Goal: Task Accomplishment & Management: Use online tool/utility

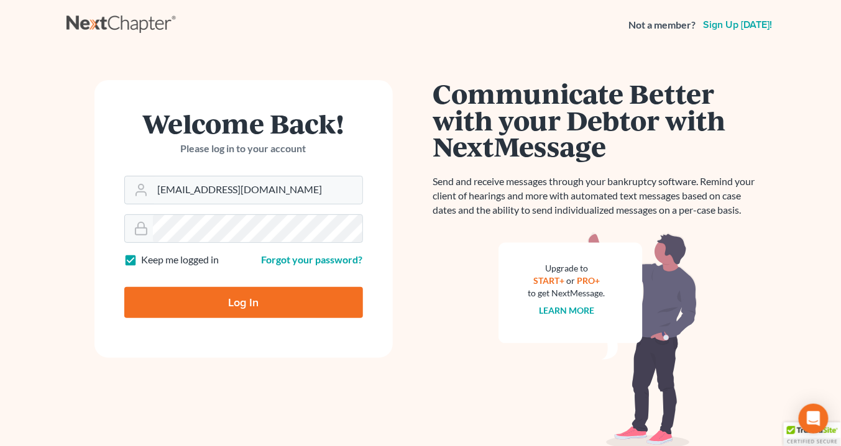
click at [274, 300] on input "Log In" at bounding box center [243, 302] width 239 height 31
type input "Thinking..."
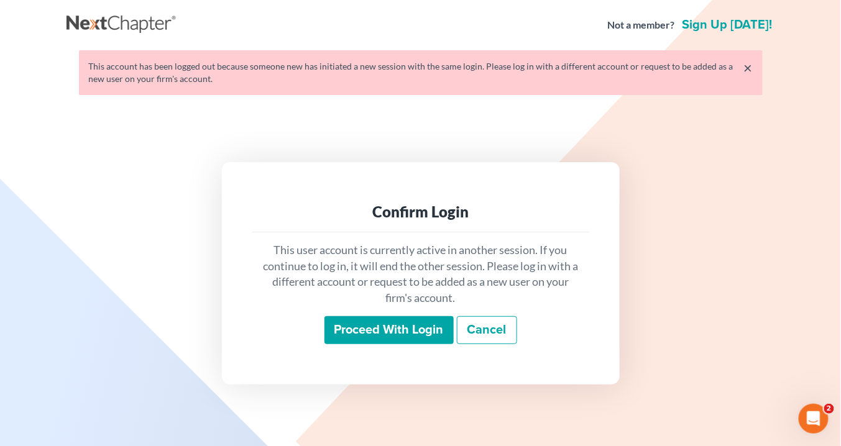
click at [391, 326] on input "Proceed with login" at bounding box center [389, 330] width 129 height 29
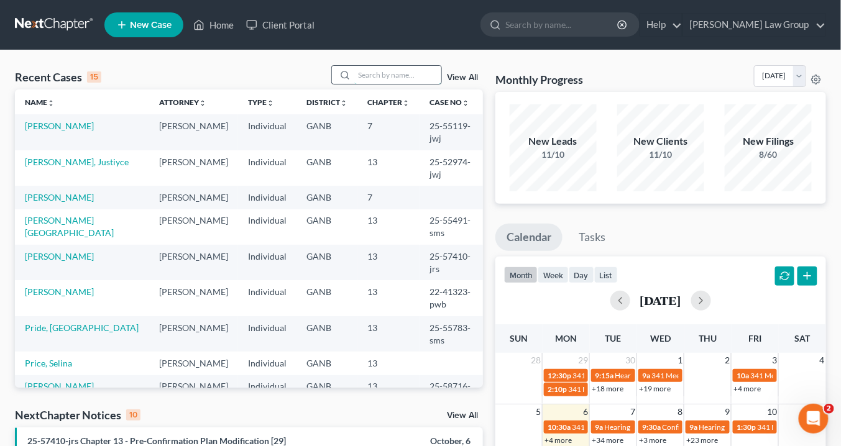
click at [379, 79] on input "search" at bounding box center [397, 75] width 87 height 18
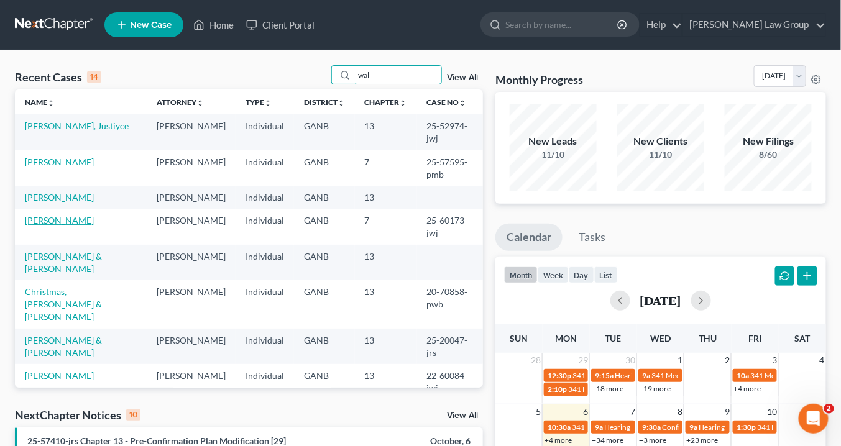
type input "wal"
click at [77, 226] on link "[PERSON_NAME]" at bounding box center [59, 220] width 69 height 11
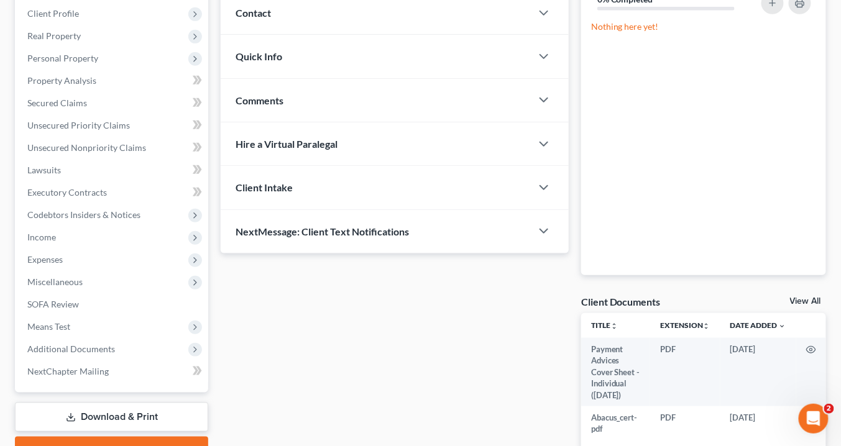
scroll to position [242, 0]
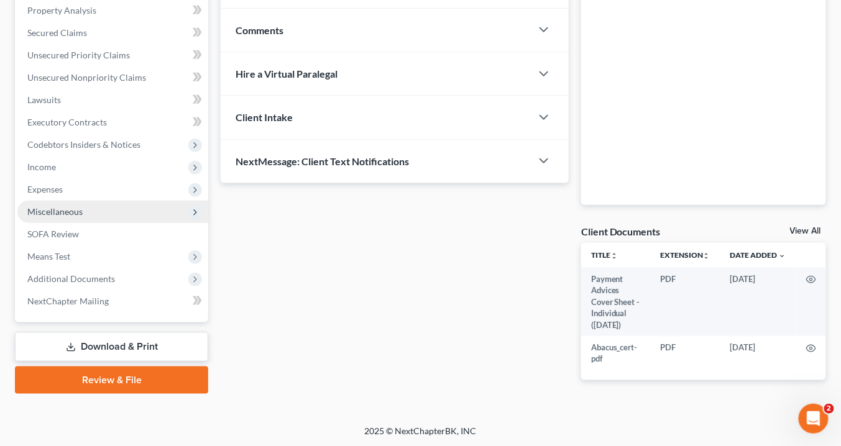
click at [56, 211] on span "Miscellaneous" at bounding box center [54, 211] width 55 height 11
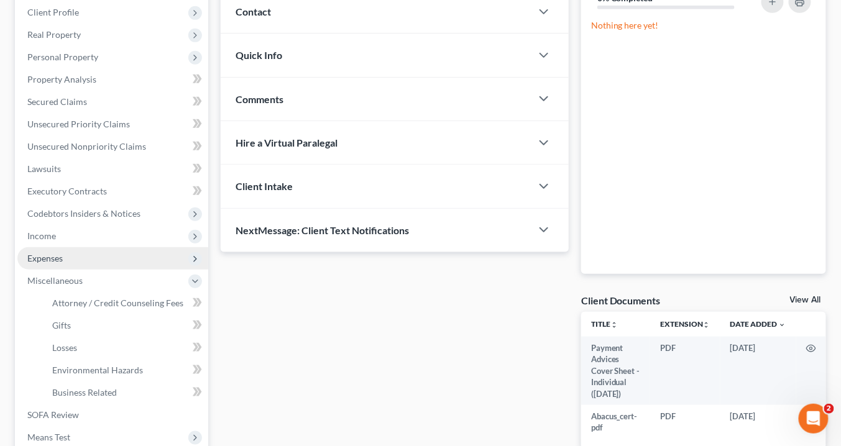
scroll to position [142, 0]
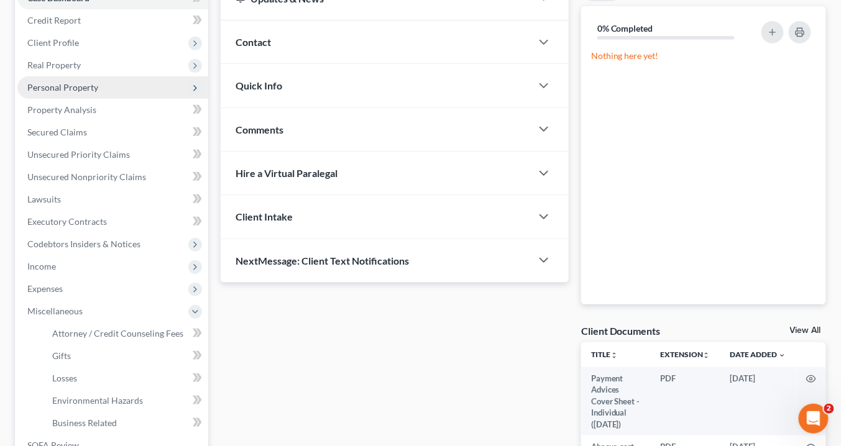
click at [55, 86] on span "Personal Property" at bounding box center [62, 87] width 71 height 11
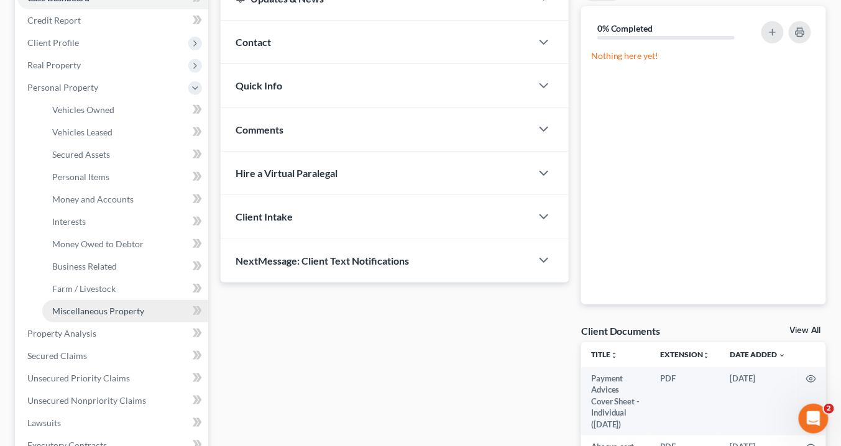
click at [111, 309] on span "Miscellaneous Property" at bounding box center [98, 311] width 92 height 11
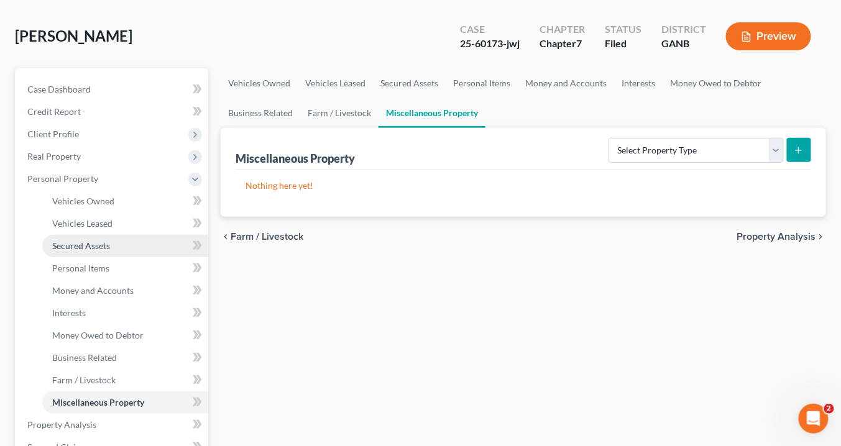
scroll to position [99, 0]
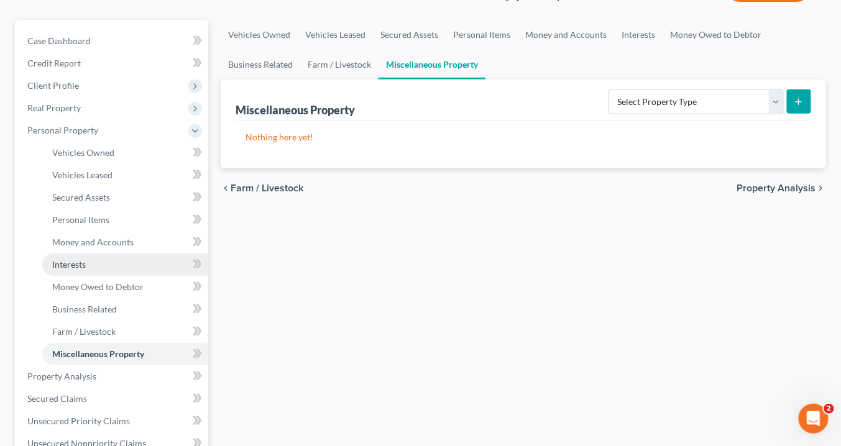
click at [80, 262] on span "Interests" at bounding box center [69, 264] width 34 height 11
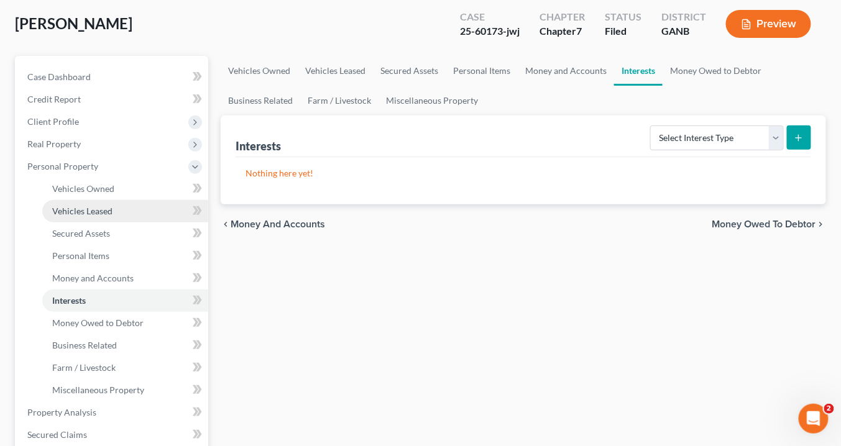
scroll to position [99, 0]
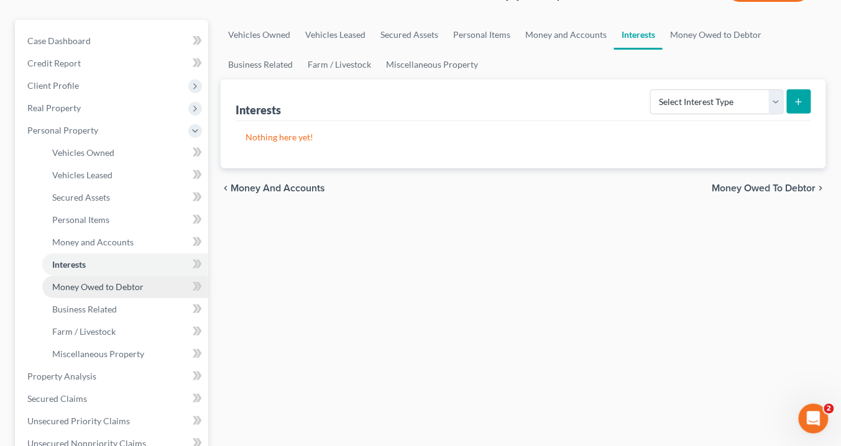
click at [86, 287] on span "Money Owed to Debtor" at bounding box center [97, 287] width 91 height 11
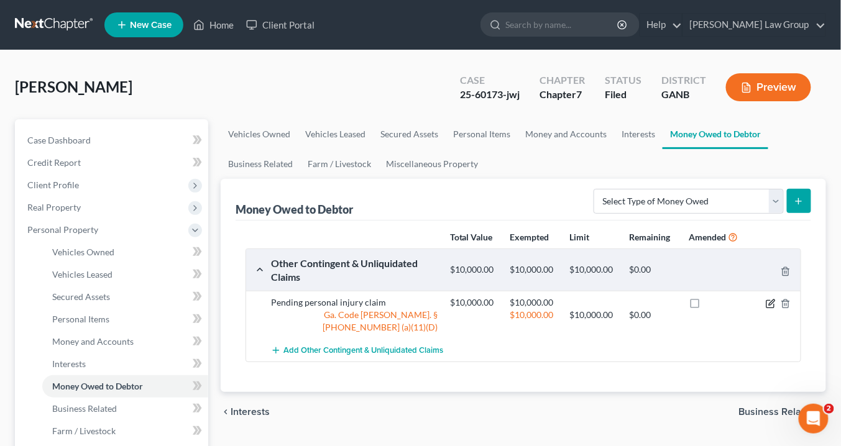
click at [772, 303] on icon "button" at bounding box center [772, 303] width 6 height 6
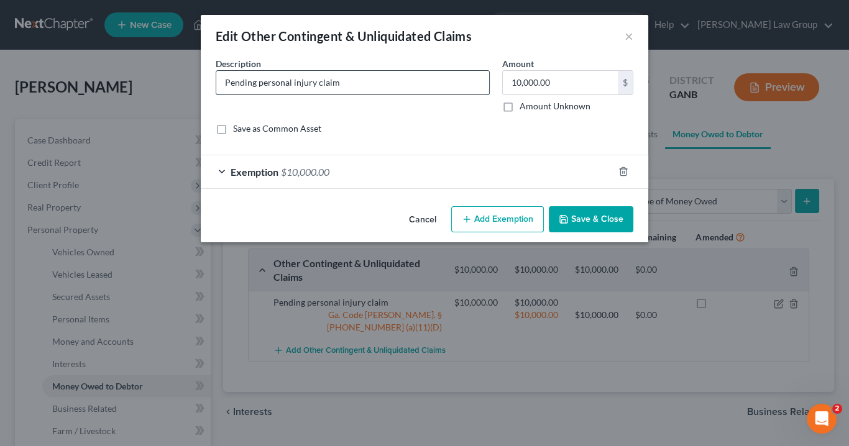
click at [352, 83] on input "Pending personal injury claim" at bounding box center [352, 83] width 273 height 24
type input "Pending personal injury claim; CAr accident 5/28/2025"
click at [617, 215] on button "Save & Close" at bounding box center [591, 219] width 85 height 26
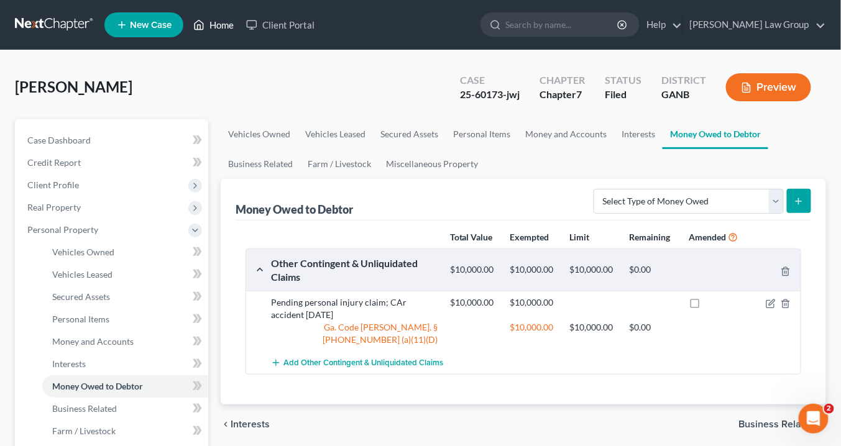
click at [218, 24] on link "Home" at bounding box center [213, 25] width 53 height 22
click at [228, 27] on link "Home" at bounding box center [213, 25] width 53 height 22
click at [223, 27] on link "Home" at bounding box center [213, 25] width 53 height 22
click at [223, 25] on link "Home" at bounding box center [213, 25] width 53 height 22
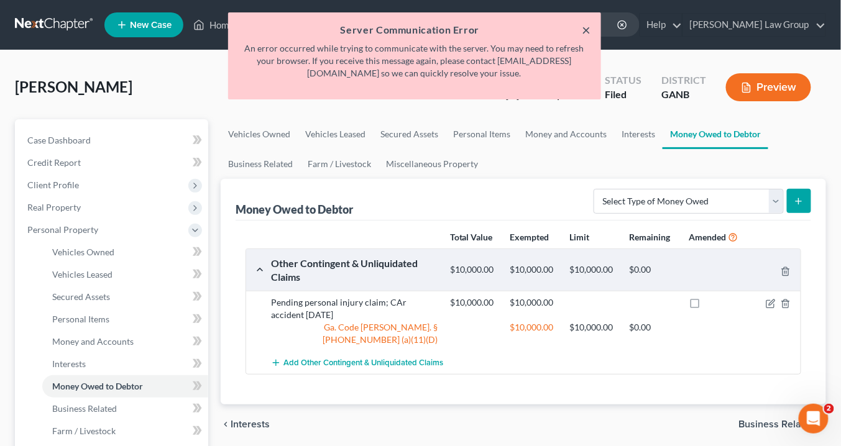
click at [583, 31] on button "×" at bounding box center [587, 29] width 9 height 15
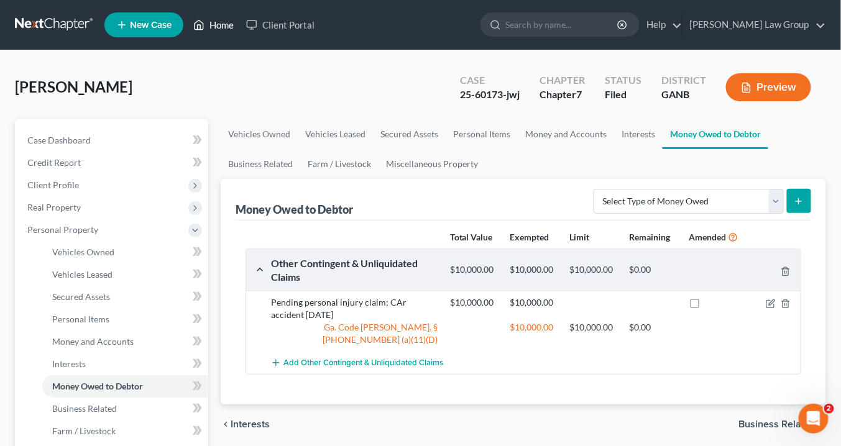
click at [221, 25] on link "Home" at bounding box center [213, 25] width 53 height 22
click at [226, 24] on link "Home" at bounding box center [213, 25] width 53 height 22
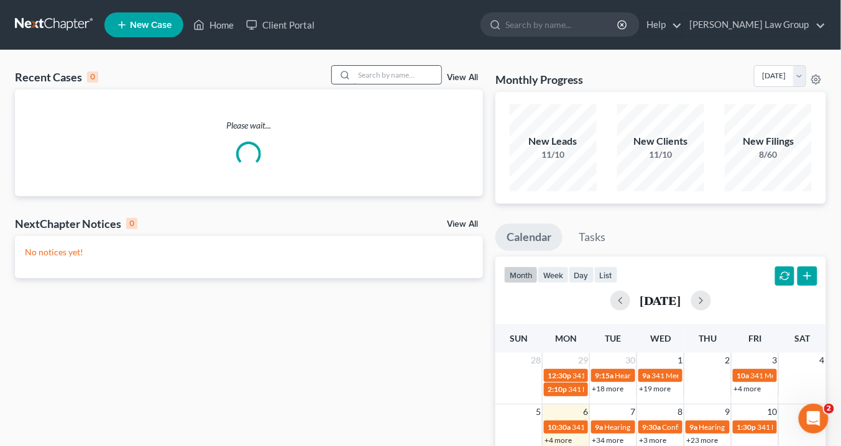
click at [378, 76] on input "search" at bounding box center [397, 75] width 87 height 18
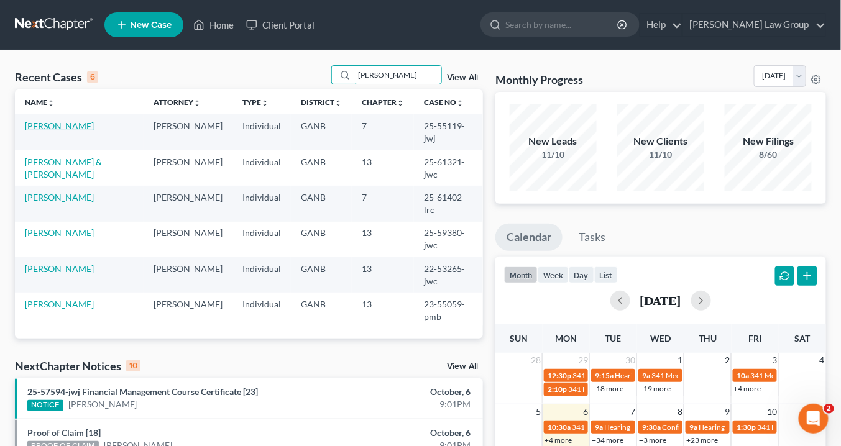
type input "rando"
click at [53, 126] on link "Randolph, Latoya" at bounding box center [59, 126] width 69 height 11
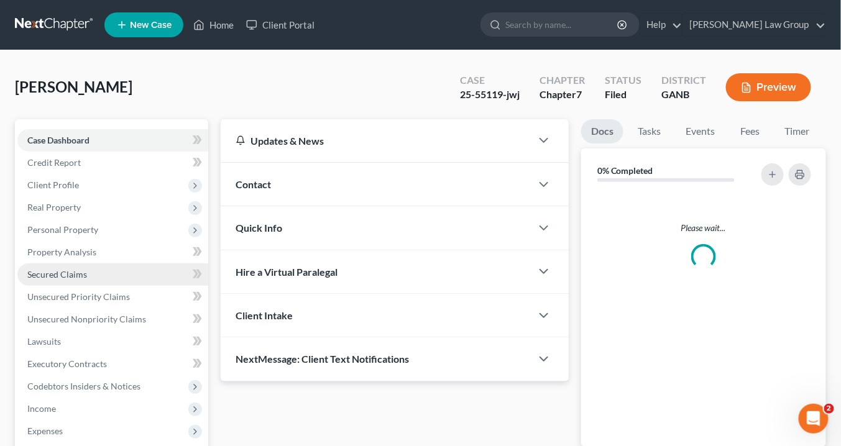
click at [63, 270] on span "Secured Claims" at bounding box center [57, 274] width 60 height 11
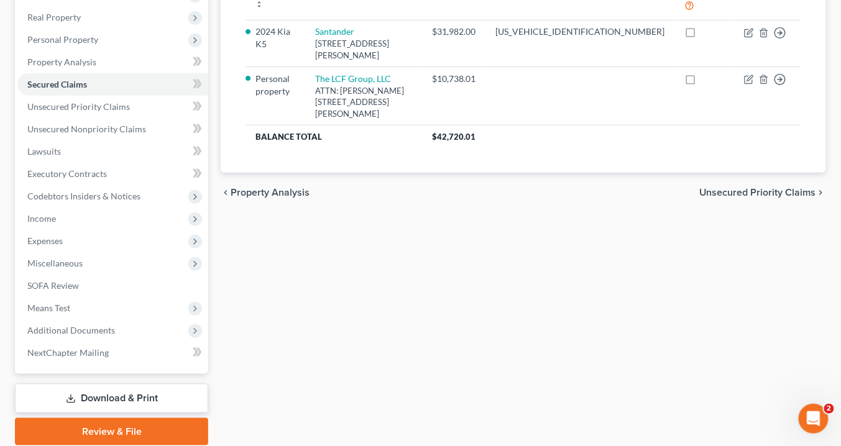
scroll to position [235, 0]
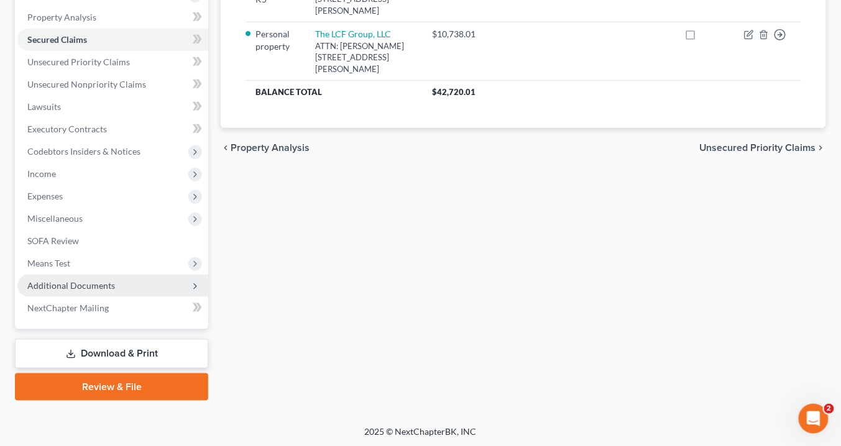
click at [121, 284] on span "Additional Documents" at bounding box center [112, 286] width 191 height 22
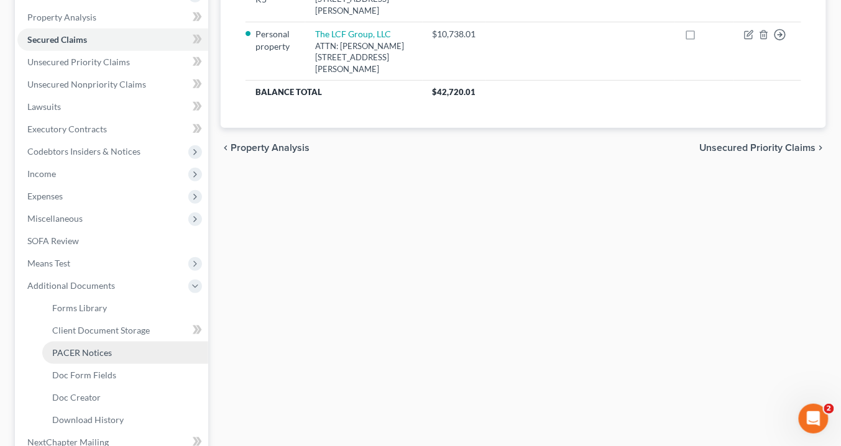
click at [131, 351] on link "PACER Notices" at bounding box center [125, 353] width 166 height 22
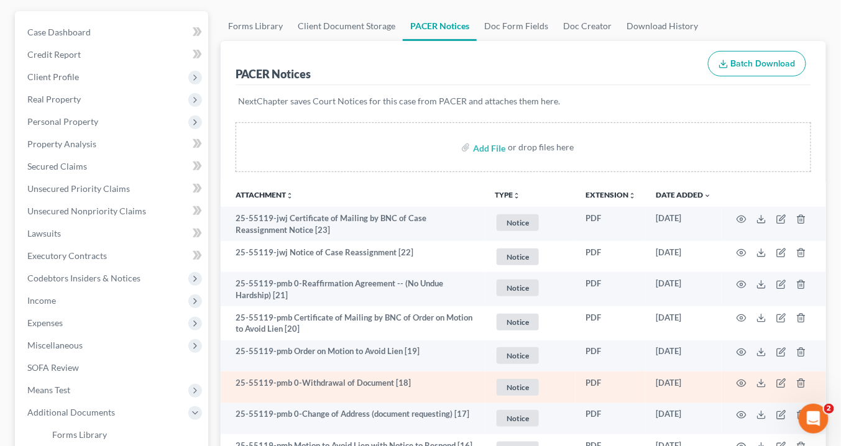
scroll to position [149, 0]
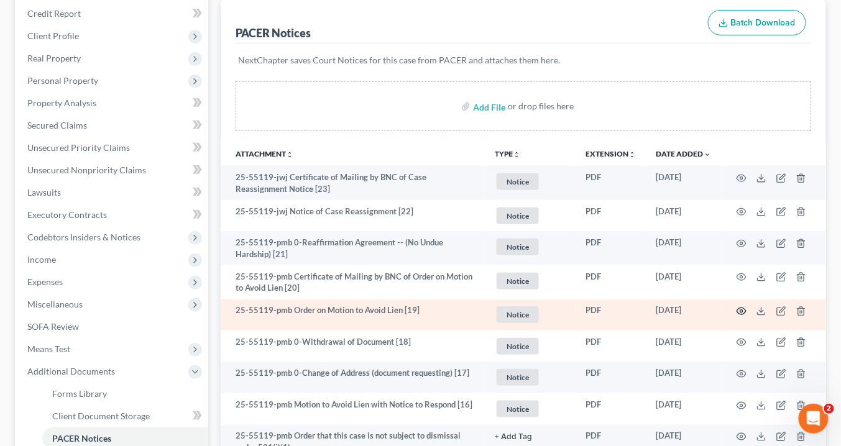
click at [740, 308] on icon "button" at bounding box center [742, 312] width 10 height 10
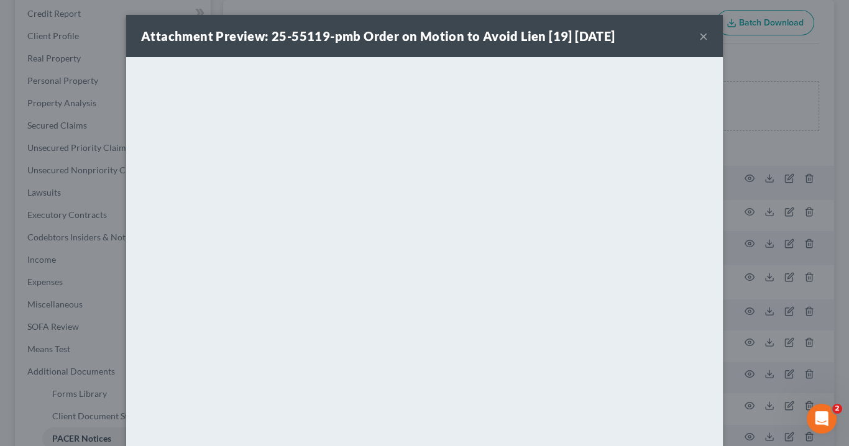
drag, startPoint x: 698, startPoint y: 37, endPoint x: 691, endPoint y: 22, distance: 17.0
click at [702, 33] on button "×" at bounding box center [703, 36] width 9 height 15
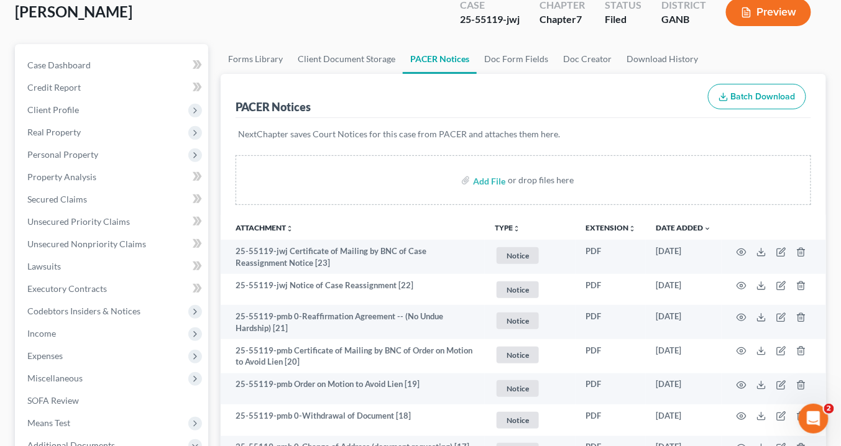
scroll to position [0, 0]
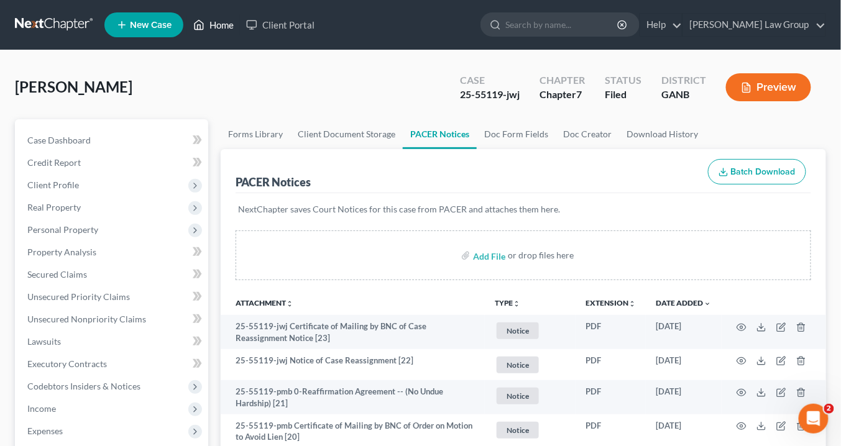
click at [221, 27] on link "Home" at bounding box center [213, 25] width 53 height 22
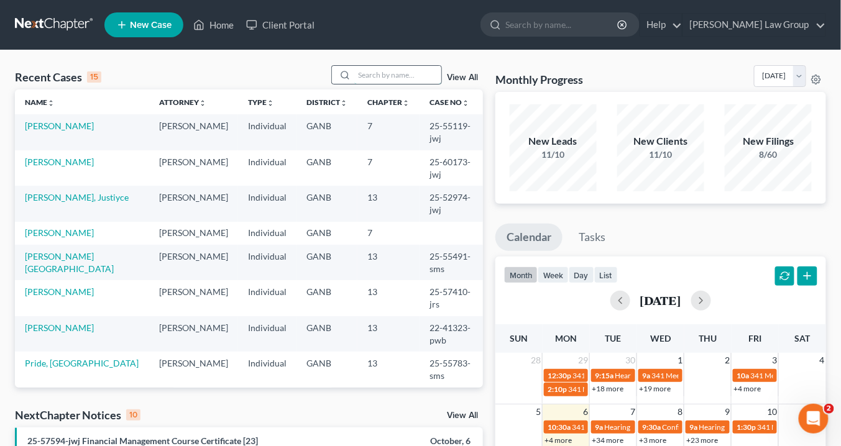
click at [376, 76] on input "search" at bounding box center [397, 75] width 87 height 18
drag, startPoint x: 320, startPoint y: 75, endPoint x: 292, endPoint y: 98, distance: 36.2
click at [280, 78] on div "Recent Cases 15 grier View All" at bounding box center [249, 77] width 468 height 24
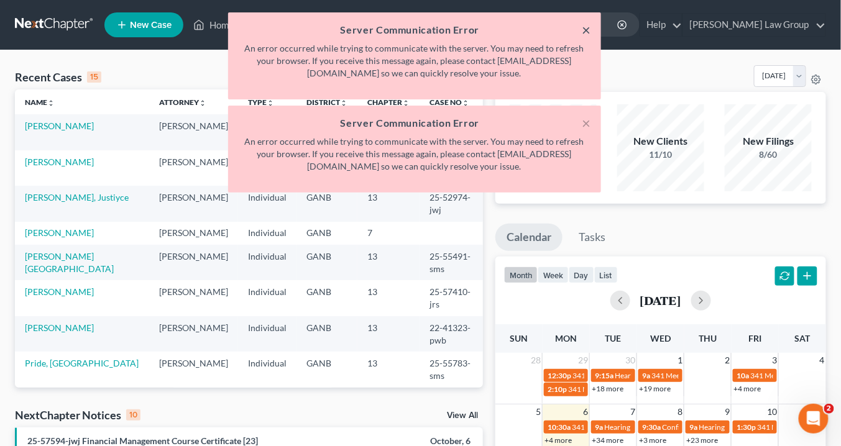
click at [588, 29] on button "×" at bounding box center [587, 29] width 9 height 15
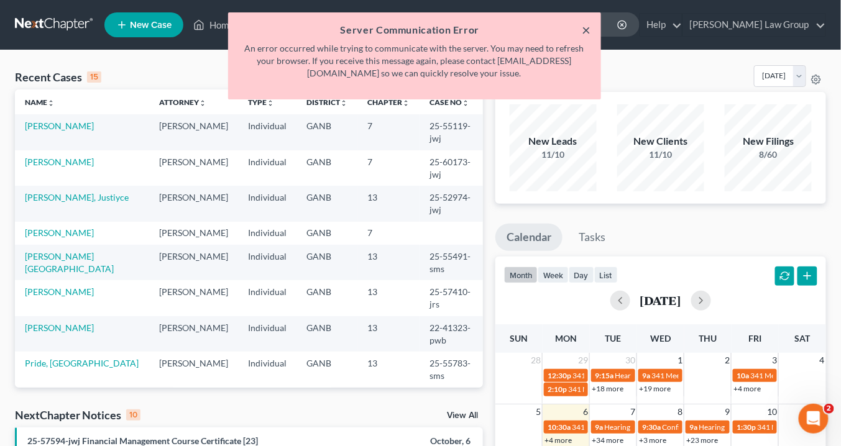
click at [587, 29] on button "×" at bounding box center [587, 29] width 9 height 15
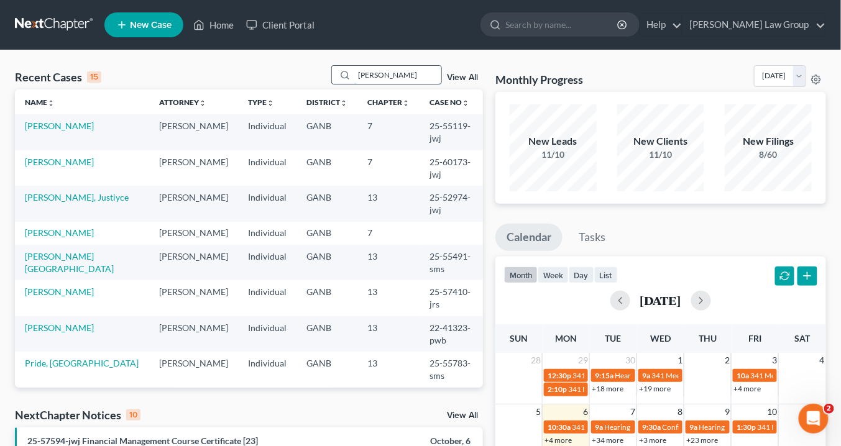
drag, startPoint x: 395, startPoint y: 68, endPoint x: 404, endPoint y: 68, distance: 8.7
click at [398, 67] on input "Greer" at bounding box center [397, 75] width 87 height 18
click at [346, 73] on icon at bounding box center [345, 75] width 10 height 10
click at [412, 78] on input "Greer" at bounding box center [397, 75] width 87 height 18
click at [459, 73] on link "View All" at bounding box center [462, 77] width 31 height 9
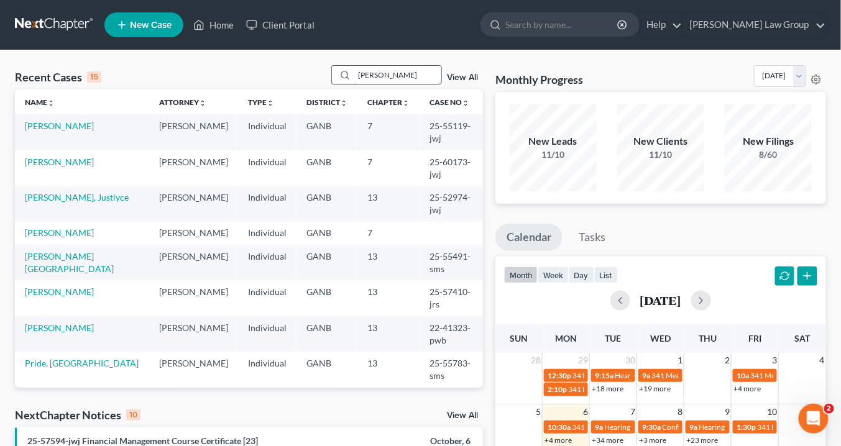
click at [394, 73] on input "Greer" at bounding box center [397, 75] width 87 height 18
drag, startPoint x: 393, startPoint y: 72, endPoint x: 334, endPoint y: 65, distance: 59.5
type input "Bonnie"
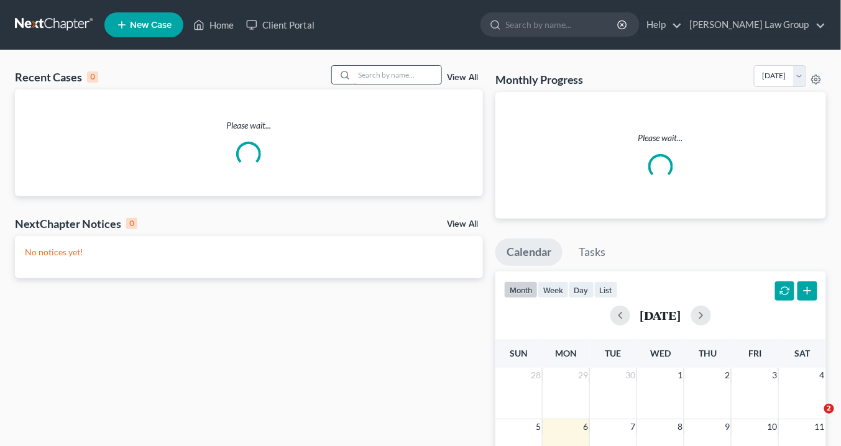
click at [369, 76] on input "search" at bounding box center [397, 75] width 87 height 18
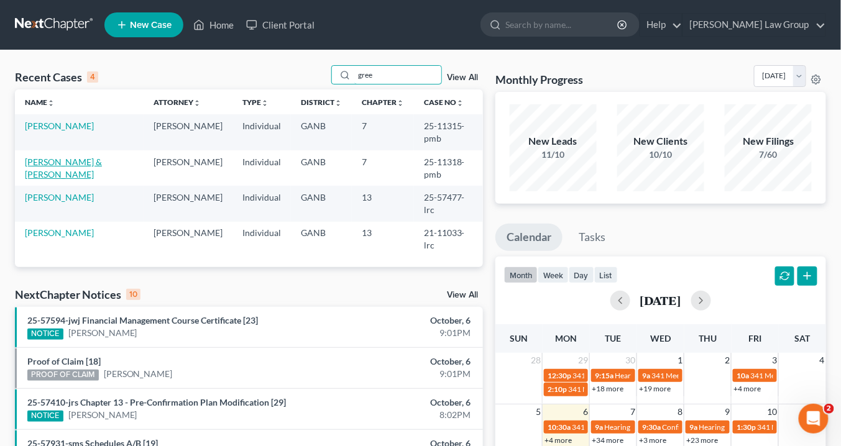
type input "gree"
click at [83, 157] on link "[PERSON_NAME] & [PERSON_NAME]" at bounding box center [63, 168] width 77 height 23
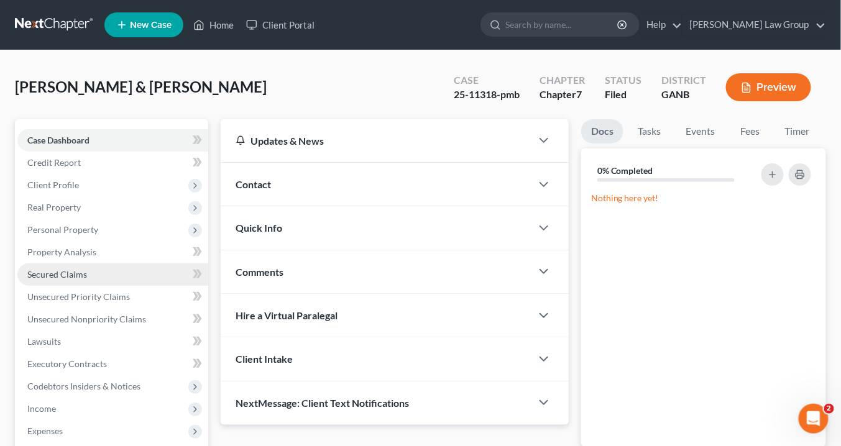
click at [71, 276] on span "Secured Claims" at bounding box center [57, 274] width 60 height 11
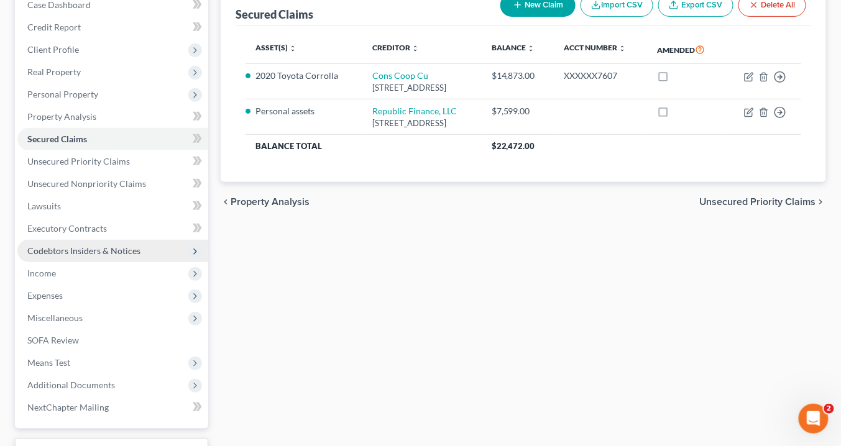
scroll to position [199, 0]
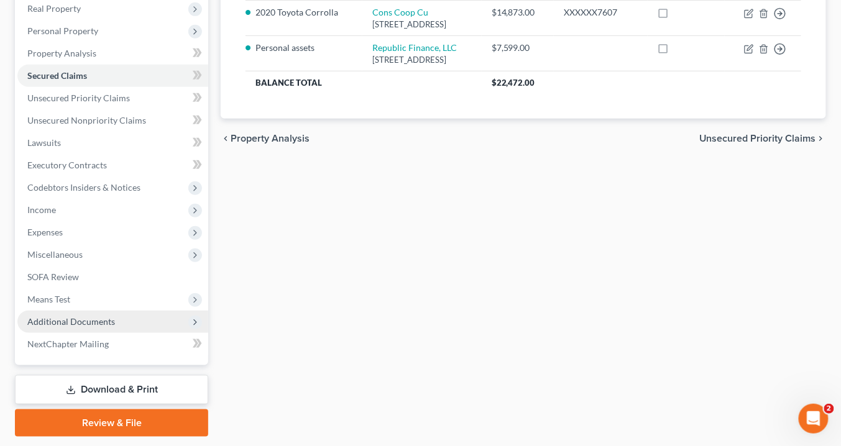
click at [110, 318] on span "Additional Documents" at bounding box center [71, 321] width 88 height 11
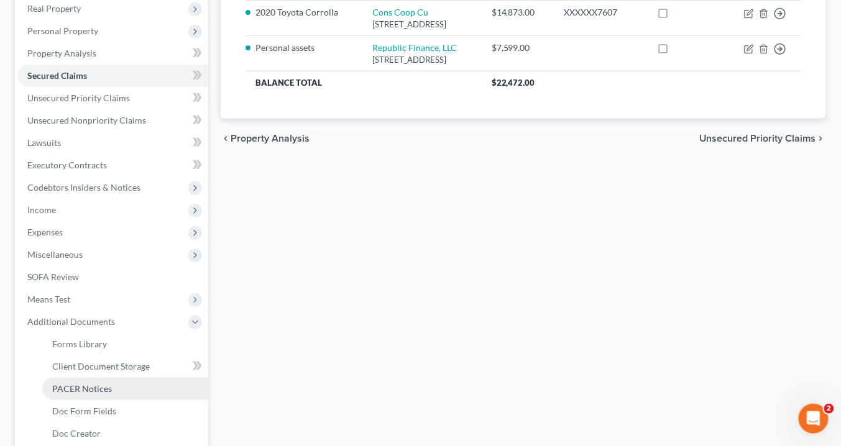
click at [127, 387] on link "PACER Notices" at bounding box center [125, 389] width 166 height 22
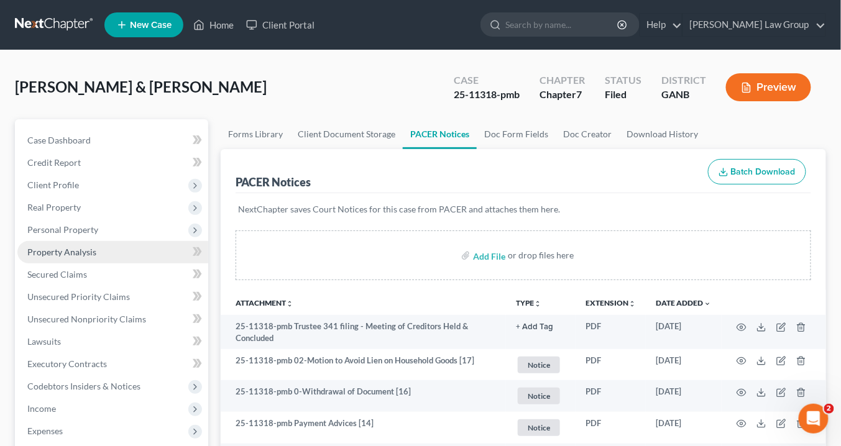
scroll to position [99, 0]
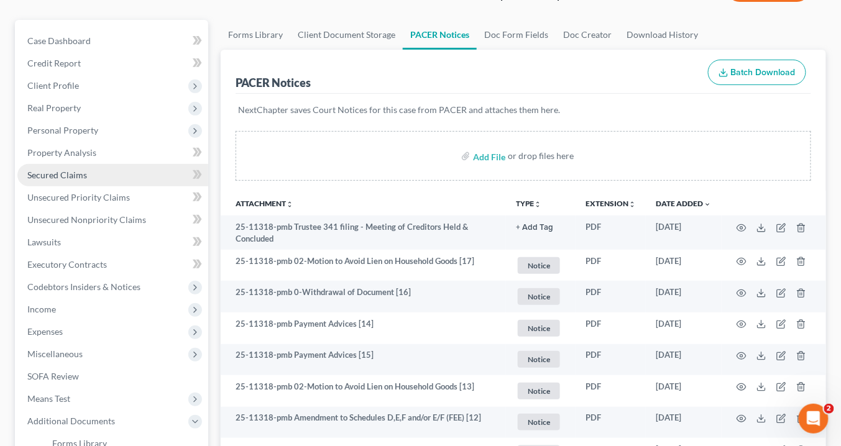
click at [68, 170] on span "Secured Claims" at bounding box center [57, 175] width 60 height 11
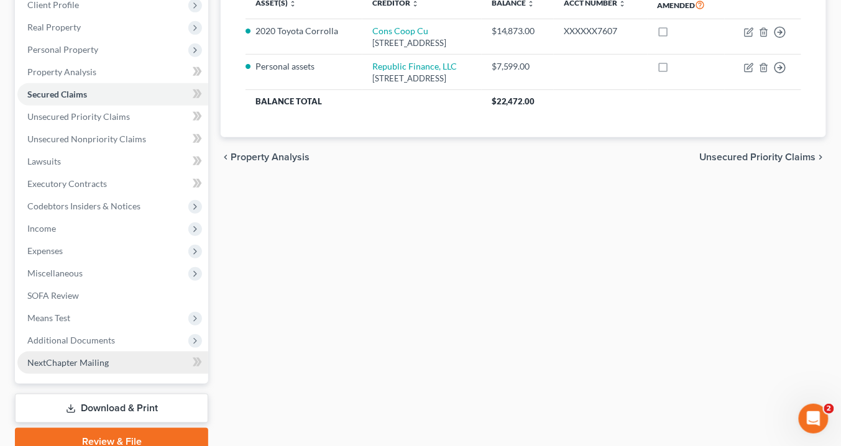
scroll to position [235, 0]
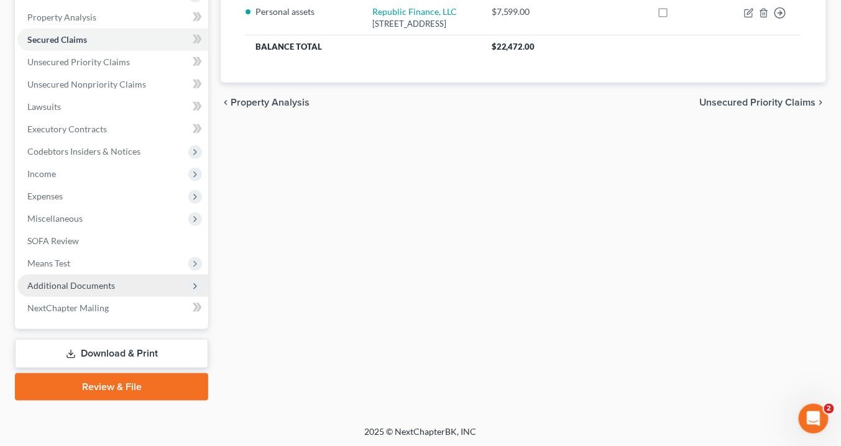
click at [95, 282] on span "Additional Documents" at bounding box center [71, 285] width 88 height 11
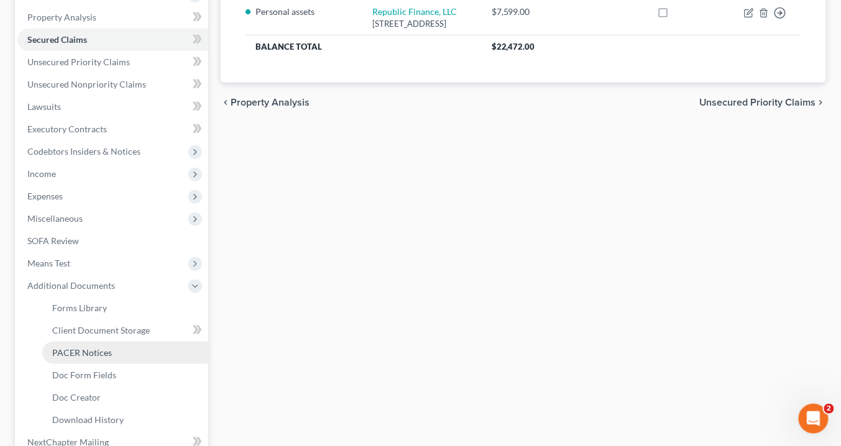
scroll to position [335, 0]
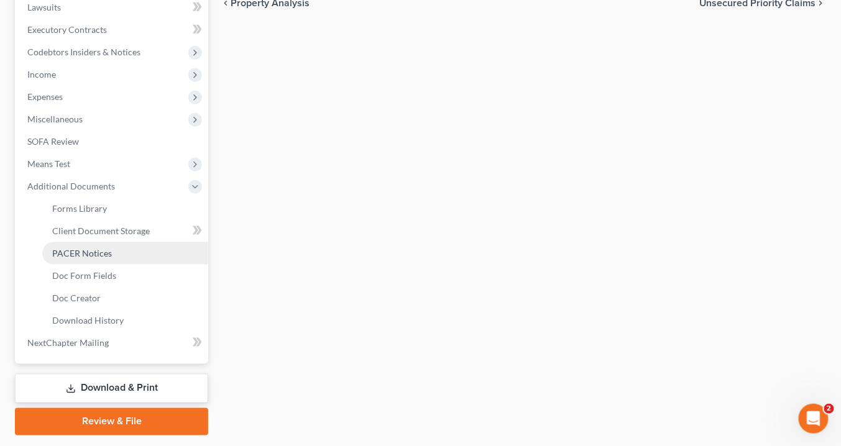
click at [92, 255] on span "PACER Notices" at bounding box center [82, 253] width 60 height 11
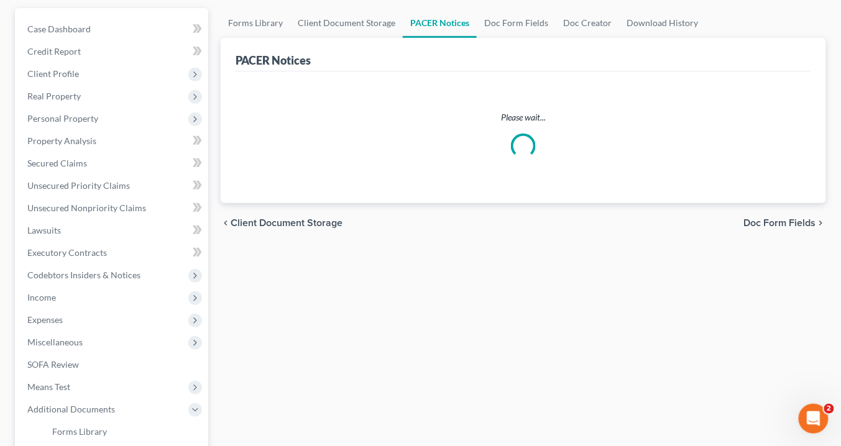
scroll to position [50, 0]
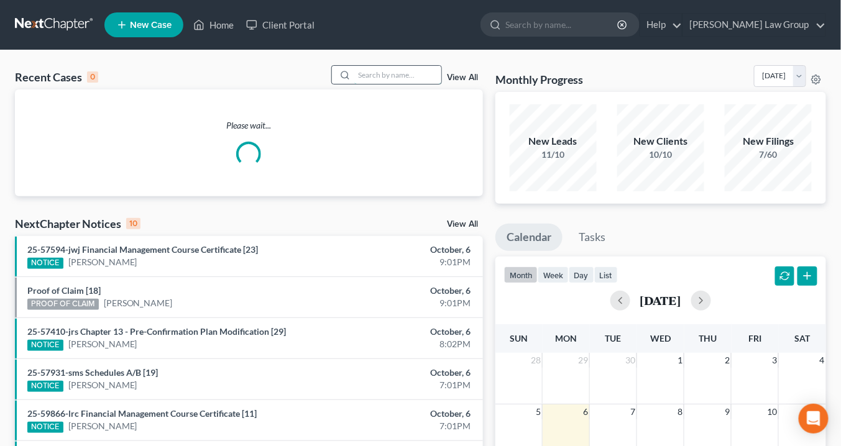
click at [372, 72] on input "search" at bounding box center [397, 75] width 87 height 18
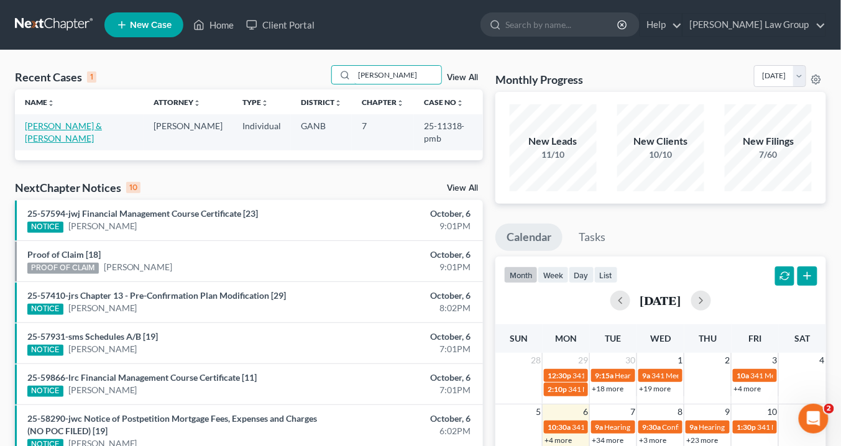
type input "[PERSON_NAME]"
click at [50, 126] on link "[PERSON_NAME] & [PERSON_NAME]" at bounding box center [63, 132] width 77 height 23
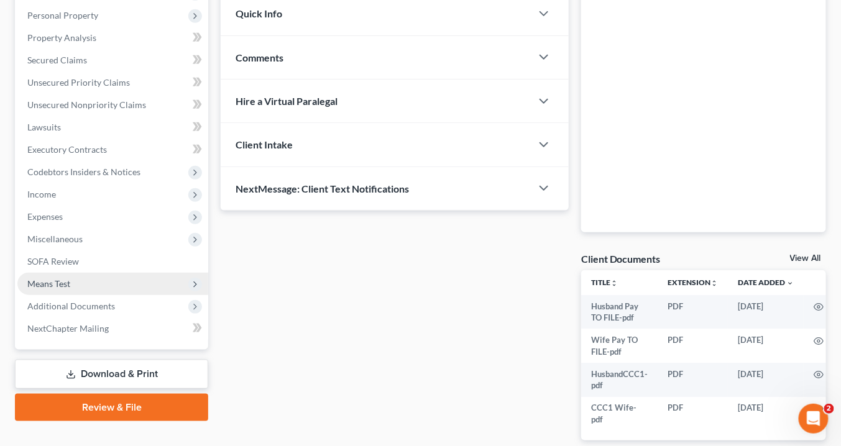
scroll to position [271, 0]
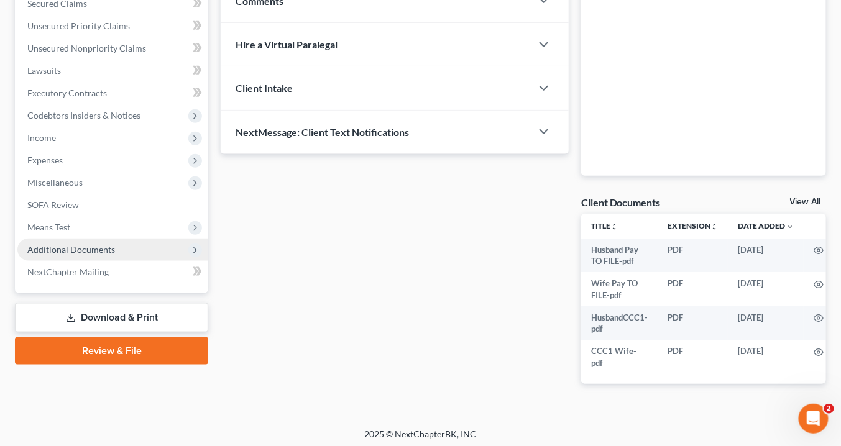
click at [103, 251] on span "Additional Documents" at bounding box center [71, 249] width 88 height 11
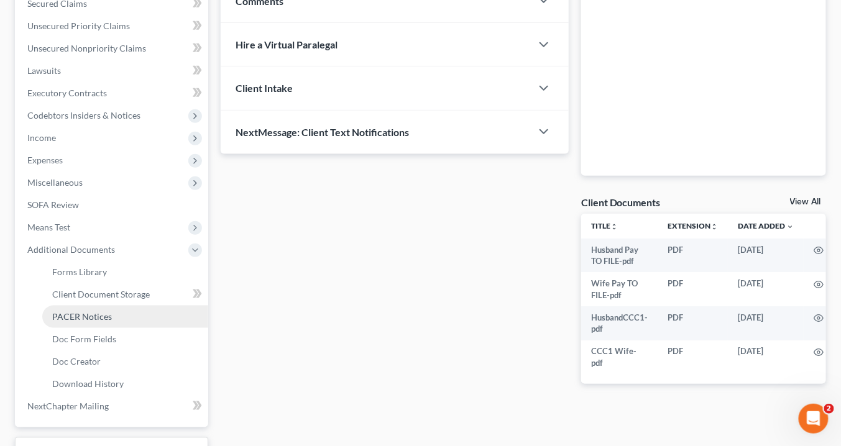
click at [98, 312] on span "PACER Notices" at bounding box center [82, 317] width 60 height 11
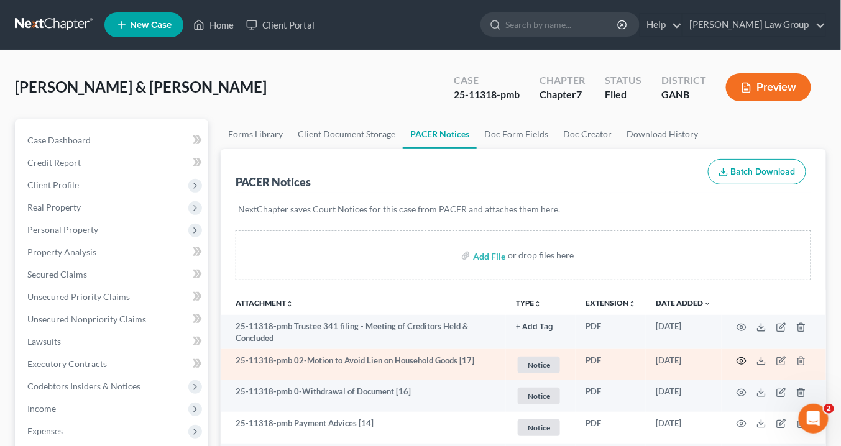
click at [741, 358] on icon "button" at bounding box center [741, 361] width 9 height 7
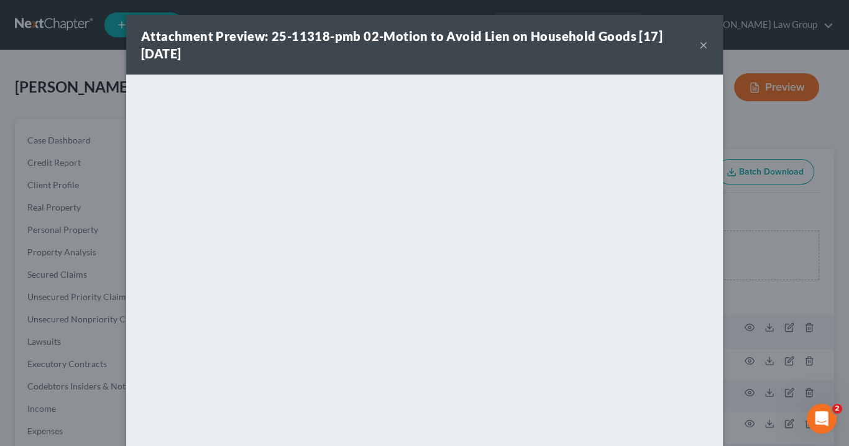
click at [695, 46] on div "Attachment Preview: 25-11318-pmb 02-Motion to Avoid Lien on Household Goods [17…" at bounding box center [424, 45] width 597 height 60
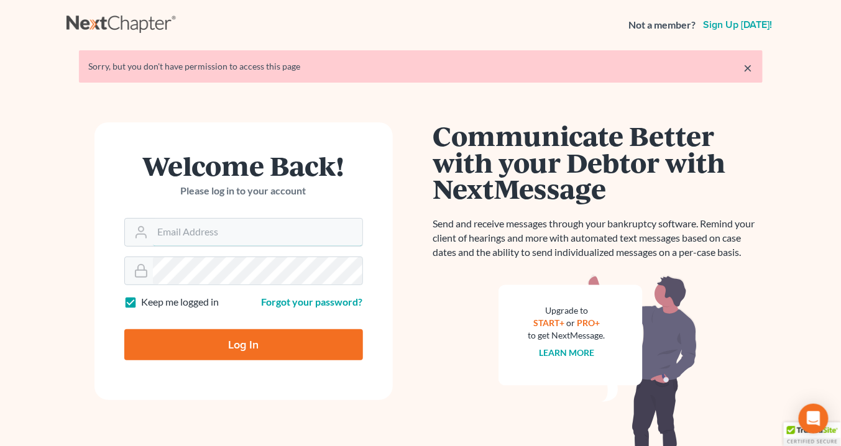
type input "info@saedilawgroup.com"
click at [261, 341] on input "Log In" at bounding box center [243, 345] width 239 height 31
type input "Thinking..."
